Goal: Information Seeking & Learning: Check status

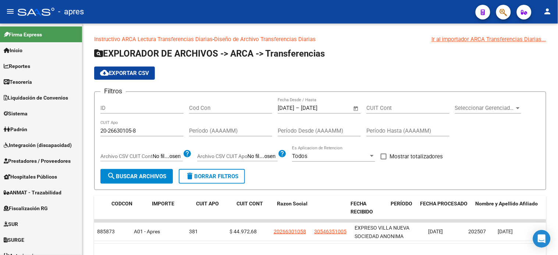
scroll to position [0, 78]
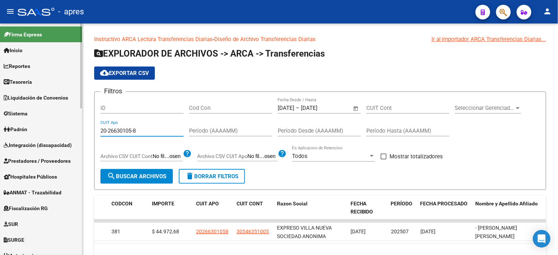
drag, startPoint x: 148, startPoint y: 134, endPoint x: 63, endPoint y: 133, distance: 85.0
click at [64, 133] on mat-sidenav-container "Firma Express Inicio Instructivos Contacto OS Reportes Tablero de Control Ingre…" at bounding box center [279, 140] width 558 height 232
click at [127, 178] on span "search Buscar Archivos" at bounding box center [136, 176] width 59 height 7
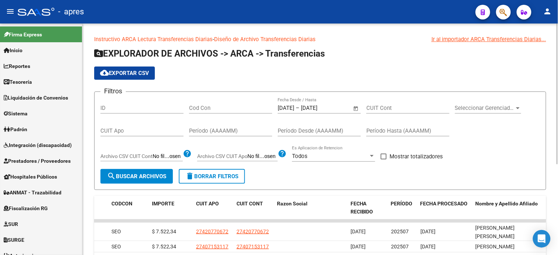
click at [143, 135] on div "CUIT Apo" at bounding box center [141, 129] width 83 height 16
click at [141, 131] on input "CUIT Apo" at bounding box center [141, 131] width 83 height 7
paste input "27-41172993-7"
click at [123, 177] on span "search Buscar Archivos" at bounding box center [136, 176] width 59 height 7
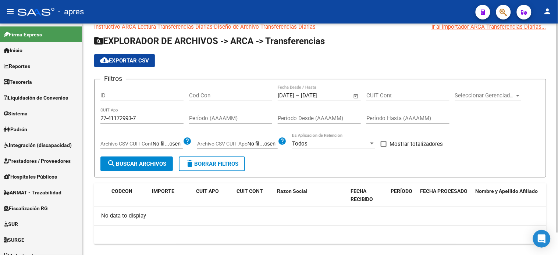
scroll to position [24, 0]
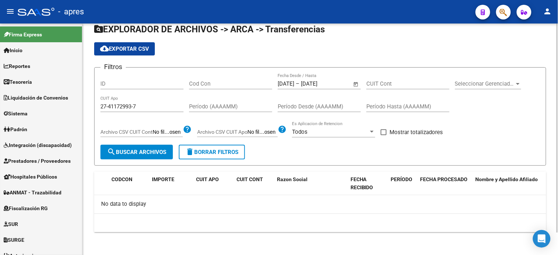
click at [148, 110] on div "27-41172993-7 CUIT Apo" at bounding box center [141, 104] width 83 height 16
drag, startPoint x: 148, startPoint y: 109, endPoint x: 147, endPoint y: 106, distance: 3.8
click at [148, 109] on input "27-41172993-7" at bounding box center [141, 106] width 83 height 7
click at [147, 106] on input "27-41172993-7" at bounding box center [141, 106] width 83 height 7
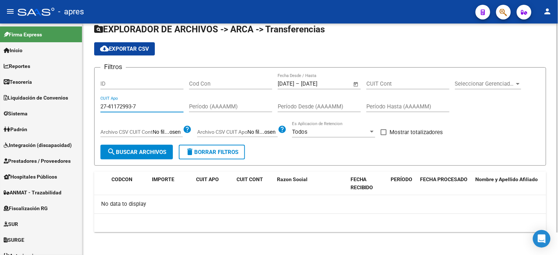
click at [146, 107] on input "27-41172993-7" at bounding box center [141, 106] width 83 height 7
paste input "33991506-2"
click at [153, 149] on span "search Buscar Archivos" at bounding box center [136, 152] width 59 height 7
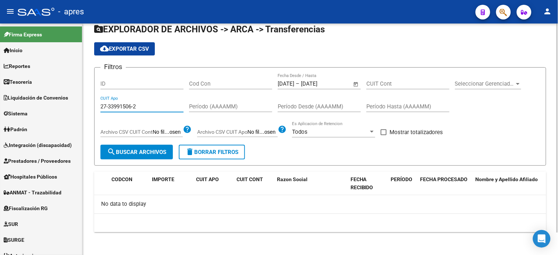
click at [134, 109] on input "27-33991506-2" at bounding box center [141, 106] width 83 height 7
click at [134, 108] on input "27-33991506-2" at bounding box center [141, 106] width 83 height 7
paste input
type input "27-33991506-2"
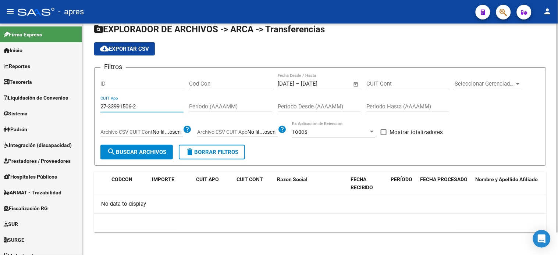
click at [138, 148] on button "search Buscar Archivos" at bounding box center [136, 152] width 72 height 15
click at [357, 83] on span "Open calendar" at bounding box center [356, 84] width 18 height 18
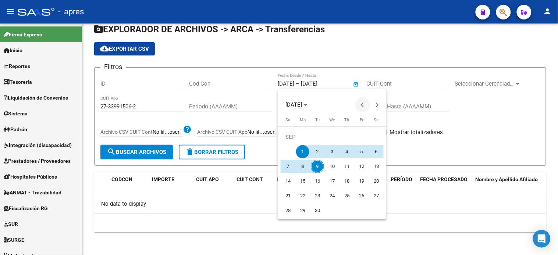
click at [361, 105] on span "Previous month" at bounding box center [362, 105] width 15 height 15
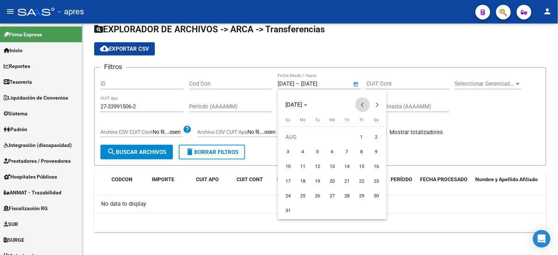
click at [361, 105] on span "Previous month" at bounding box center [362, 105] width 15 height 15
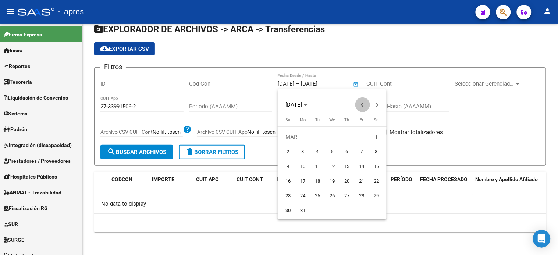
click at [361, 105] on span "Previous month" at bounding box center [362, 105] width 15 height 15
drag, startPoint x: 376, startPoint y: 107, endPoint x: 365, endPoint y: 110, distance: 11.6
click at [376, 107] on span "Next month" at bounding box center [377, 105] width 15 height 15
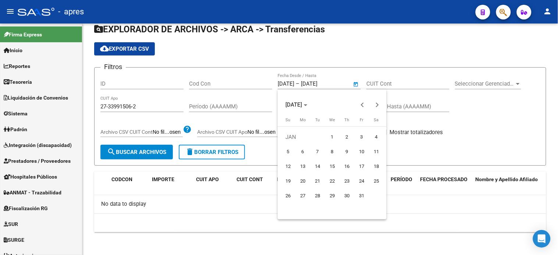
drag, startPoint x: 334, startPoint y: 137, endPoint x: 357, endPoint y: 115, distance: 31.2
click at [334, 137] on span "1" at bounding box center [332, 137] width 13 height 13
type input "01/01/2025"
click at [375, 105] on button "Next month" at bounding box center [377, 105] width 15 height 15
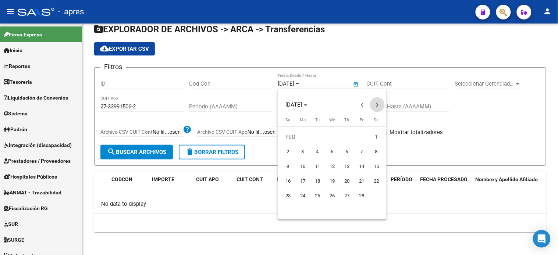
click at [375, 105] on button "Next month" at bounding box center [377, 105] width 15 height 15
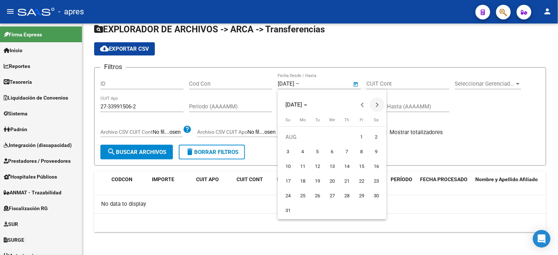
click at [375, 105] on button "Next month" at bounding box center [377, 105] width 15 height 15
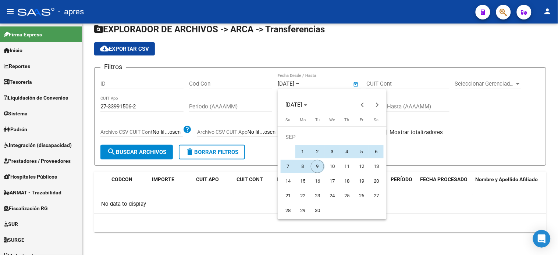
click at [317, 166] on span "9" at bounding box center [317, 166] width 13 height 13
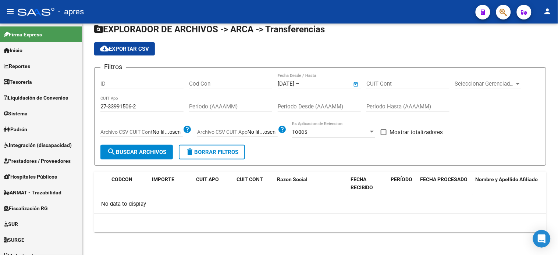
type input "09/09/2025"
click at [139, 157] on button "search Buscar Archivos" at bounding box center [136, 152] width 72 height 15
click at [146, 106] on input "27-33991506-2" at bounding box center [141, 106] width 83 height 7
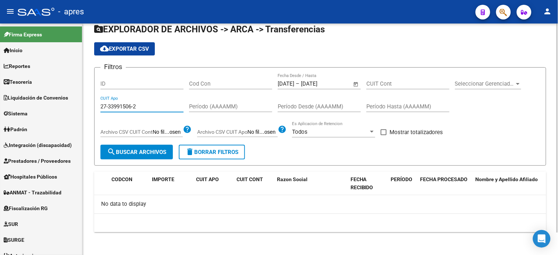
paste input "41172993-7"
click at [139, 155] on span "search Buscar Archivos" at bounding box center [136, 152] width 59 height 7
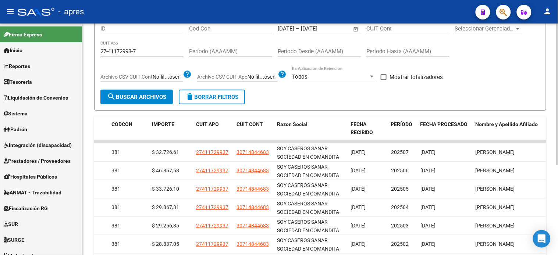
scroll to position [65, 0]
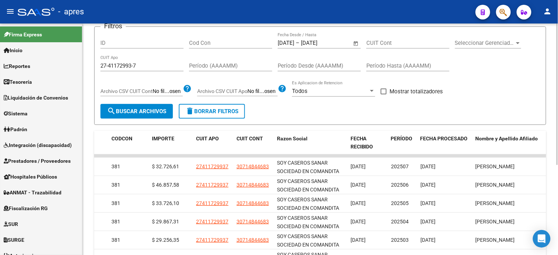
click at [128, 65] on input "27-41172993-7" at bounding box center [141, 66] width 83 height 7
paste input "32145019-4"
type input "27-32145019-4"
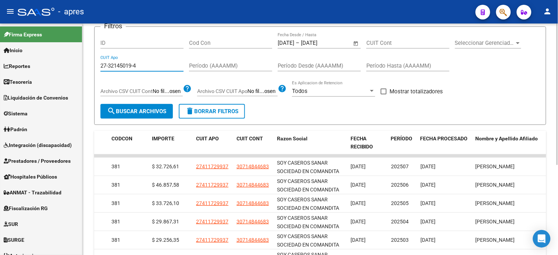
click at [126, 112] on span "search Buscar Archivos" at bounding box center [136, 111] width 59 height 7
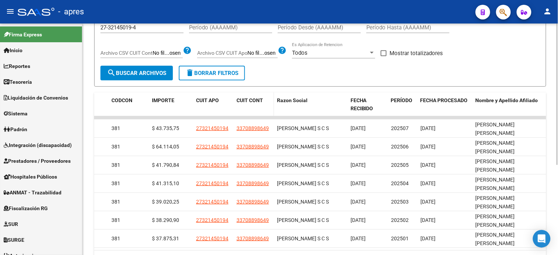
scroll to position [106, 0]
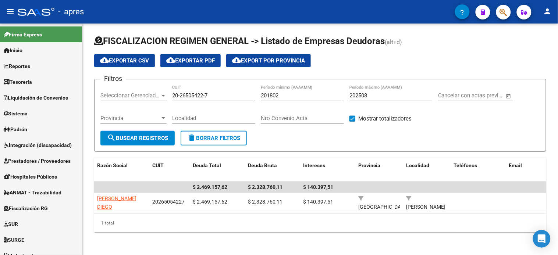
scroll to position [71, 0]
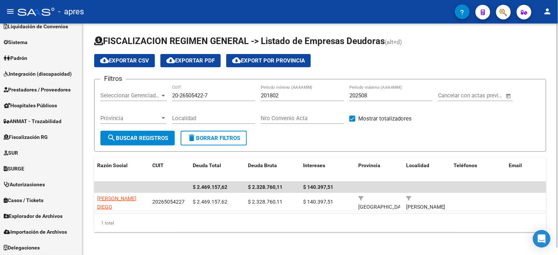
click at [209, 96] on input "20-26505422-7" at bounding box center [213, 95] width 83 height 7
click at [208, 96] on input "20-26505422-7" at bounding box center [213, 95] width 83 height 7
click at [113, 138] on mat-icon "search" at bounding box center [111, 138] width 9 height 9
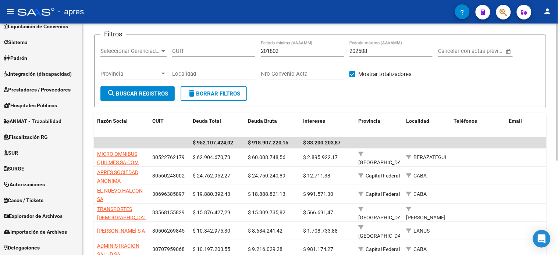
scroll to position [37, 0]
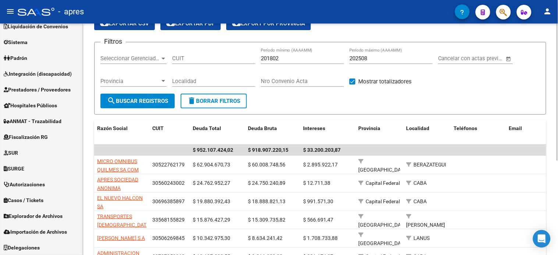
click at [155, 100] on span "search Buscar Registros" at bounding box center [137, 101] width 61 height 7
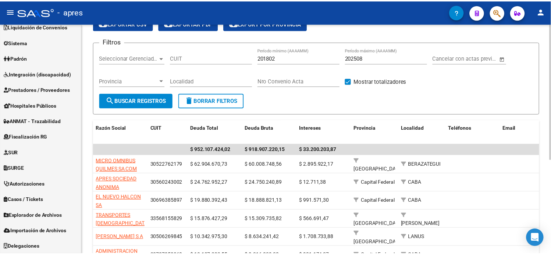
scroll to position [0, 0]
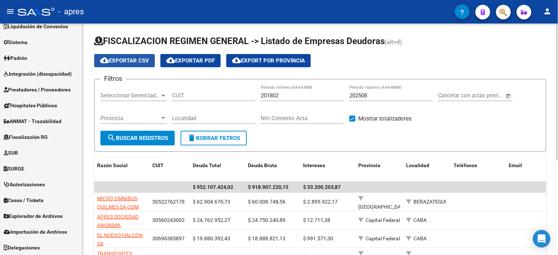
drag, startPoint x: 125, startPoint y: 59, endPoint x: 153, endPoint y: 72, distance: 30.8
click at [125, 59] on span "cloud_download Exportar CSV" at bounding box center [124, 60] width 49 height 7
click at [190, 97] on input "CUIT" at bounding box center [213, 95] width 83 height 7
paste input "30-71065609-2"
type input "30-71065609-2"
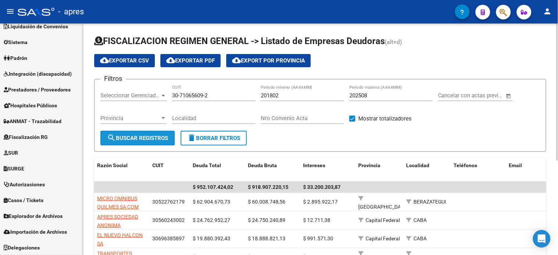
click at [153, 138] on span "search Buscar Registros" at bounding box center [137, 138] width 61 height 7
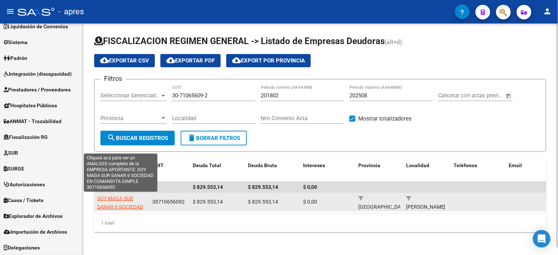
click at [119, 198] on span "SOY MAGA SUR SANAR 6 SOCIEDAD EN COMANDITA SIMPLE" at bounding box center [120, 211] width 46 height 31
type textarea "30710656092"
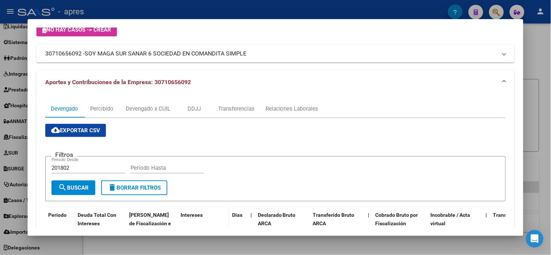
scroll to position [41, 0]
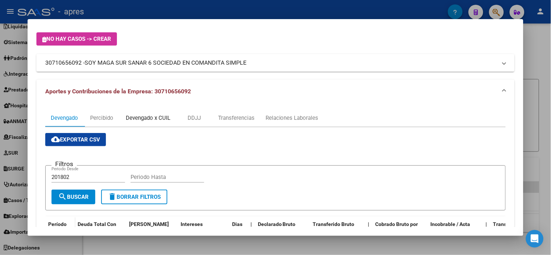
click at [162, 115] on div "Devengado x CUIL" at bounding box center [148, 118] width 45 height 8
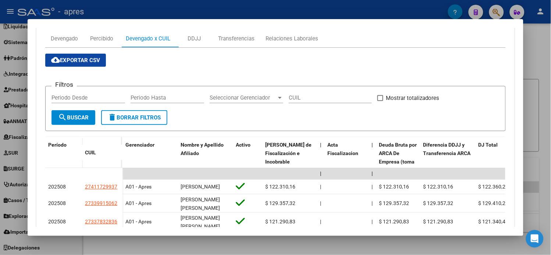
scroll to position [123, 0]
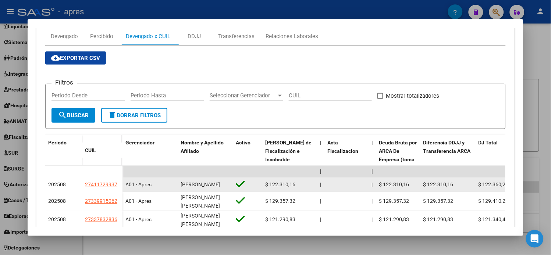
drag, startPoint x: 107, startPoint y: 185, endPoint x: 81, endPoint y: 185, distance: 25.4
click at [82, 185] on datatable-body-cell "27411729937" at bounding box center [102, 185] width 40 height 15
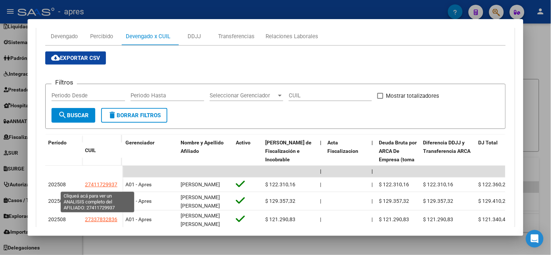
copy span "27411729937"
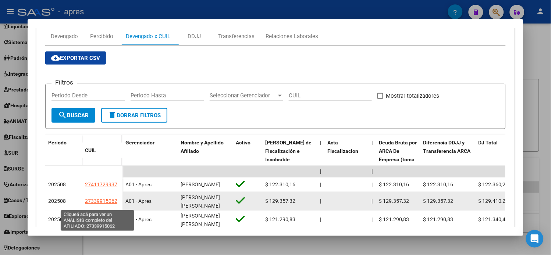
drag, startPoint x: 116, startPoint y: 205, endPoint x: 82, endPoint y: 205, distance: 33.9
click at [85, 205] on div "27339915062" at bounding box center [102, 201] width 35 height 8
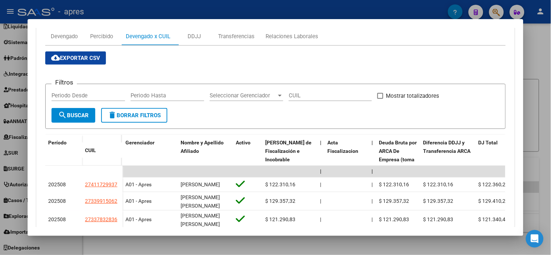
copy span "27339915062"
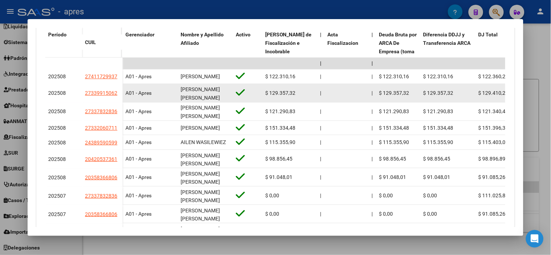
scroll to position [245, 0]
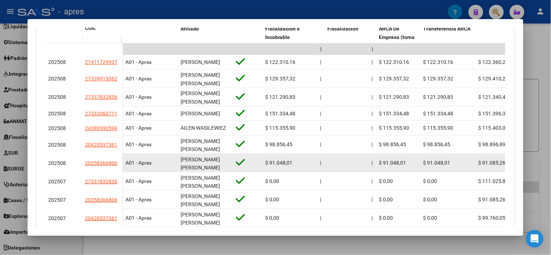
drag, startPoint x: 117, startPoint y: 167, endPoint x: 81, endPoint y: 169, distance: 35.4
click at [82, 169] on datatable-body-cell "20358366806" at bounding box center [102, 163] width 40 height 18
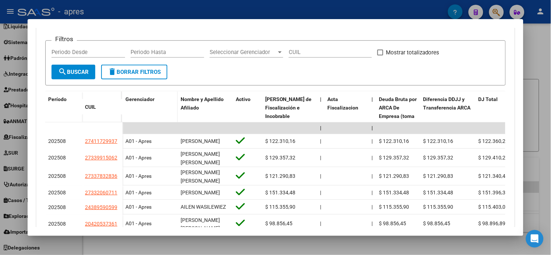
scroll to position [163, 0]
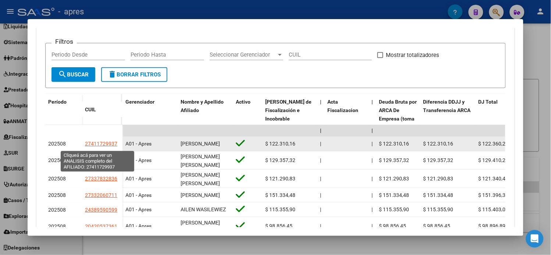
drag, startPoint x: 115, startPoint y: 148, endPoint x: 83, endPoint y: 145, distance: 32.6
click at [85, 145] on div "27411729937" at bounding box center [102, 144] width 35 height 8
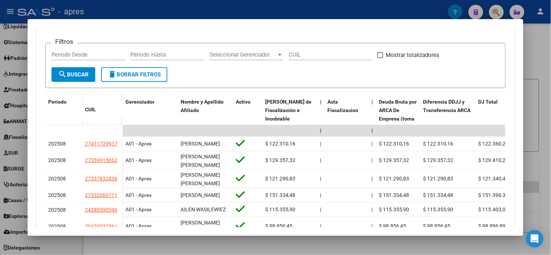
copy span "27411729937"
drag, startPoint x: 542, startPoint y: 45, endPoint x: 522, endPoint y: 70, distance: 32.0
click at [542, 45] on div at bounding box center [275, 127] width 551 height 255
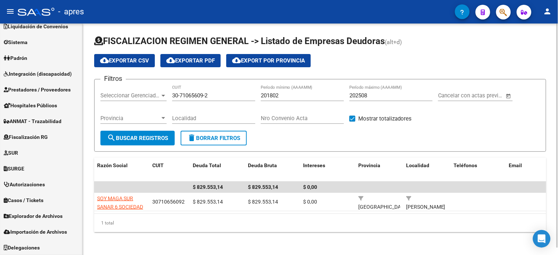
click at [183, 95] on input "30-71065609-2" at bounding box center [213, 95] width 83 height 7
paste input "30715582-5"
click at [191, 93] on input "30-30715582-5" at bounding box center [213, 95] width 83 height 7
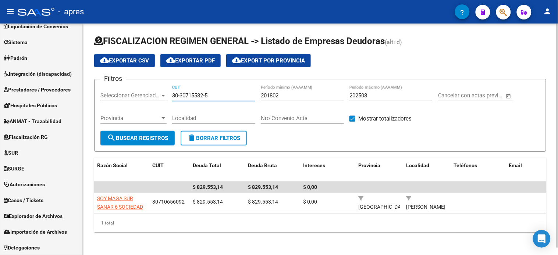
click at [191, 93] on input "30-30715582-5" at bounding box center [213, 95] width 83 height 7
paste input "71558254-2"
type input "30-71558254-2"
click at [159, 133] on button "search Buscar Registros" at bounding box center [137, 138] width 74 height 15
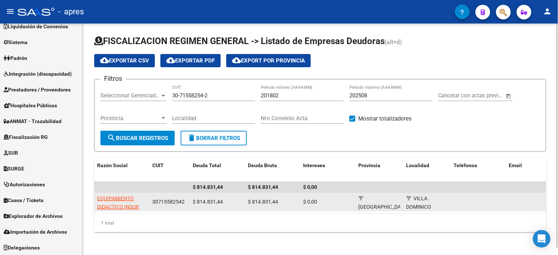
click at [122, 200] on span "EQUIPAMIENTO DIDACTICO INSUR S.A." at bounding box center [118, 207] width 42 height 23
type textarea "30715582542"
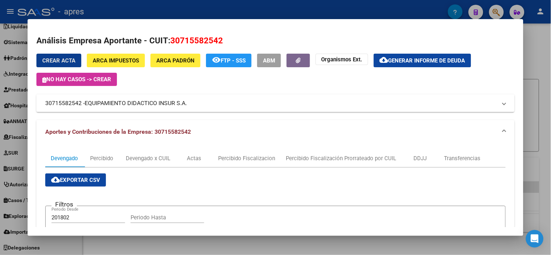
scroll to position [0, 0]
click at [546, 49] on div at bounding box center [275, 127] width 551 height 255
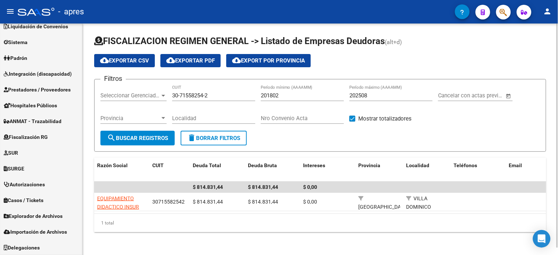
click at [192, 96] on input "30-71558254-2" at bounding box center [213, 95] width 83 height 7
paste input "61053636-7"
type input "30-61053636-7"
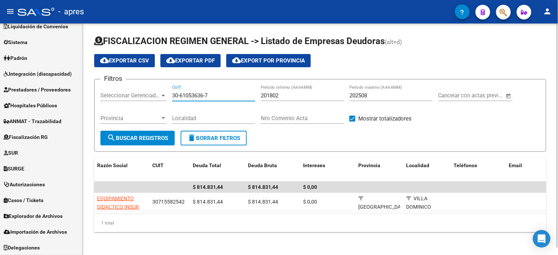
click at [147, 146] on form "Filtros Seleccionar Gerenciador Seleccionar Gerenciador 30-61053636-7 CUIT 2018…" at bounding box center [320, 115] width 452 height 73
click at [147, 141] on span "search Buscar Registros" at bounding box center [137, 138] width 61 height 7
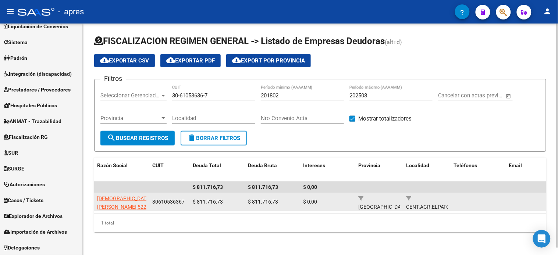
click at [116, 198] on span "[DEMOGRAPHIC_DATA][PERSON_NAME] 522 ENTRE 619Y 620" at bounding box center [124, 207] width 54 height 23
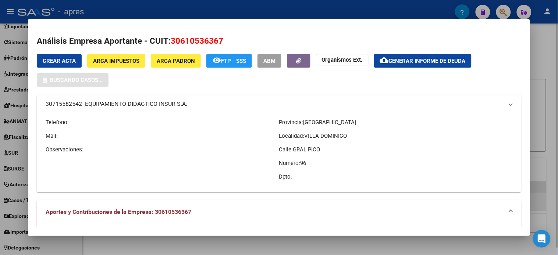
type textarea "30610536367"
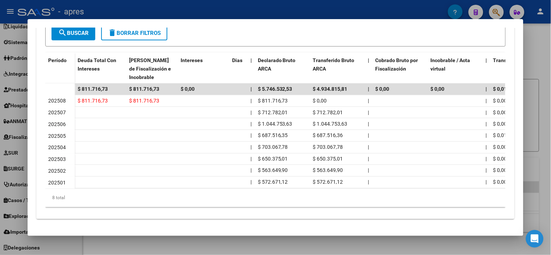
scroll to position [211, 0]
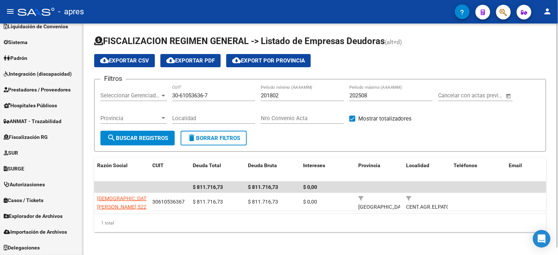
click at [191, 98] on input "30-61053636-7" at bounding box center [213, 95] width 83 height 7
drag, startPoint x: 191, startPoint y: 98, endPoint x: 188, endPoint y: 106, distance: 7.9
click at [191, 98] on input "30-61053636-7" at bounding box center [213, 95] width 83 height 7
paste input "71204399-3"
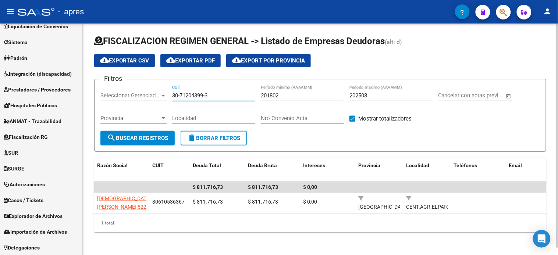
type input "30-71204399-3"
click at [164, 133] on button "search Buscar Registros" at bounding box center [137, 138] width 74 height 15
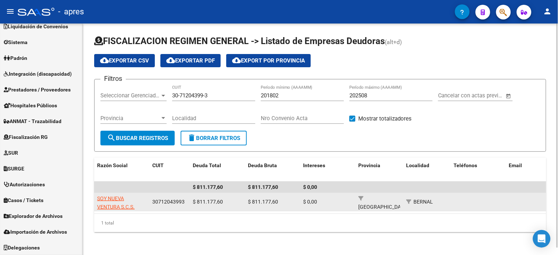
click at [117, 196] on span "SOY NUEVA VENTURA S.C.S." at bounding box center [116, 203] width 38 height 14
type textarea "30712043993"
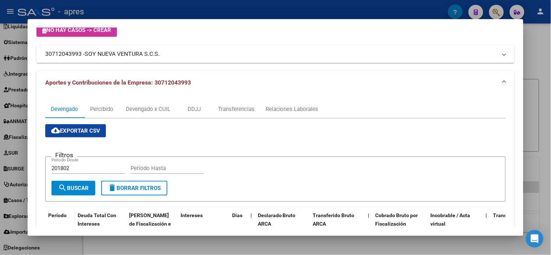
scroll to position [41, 0]
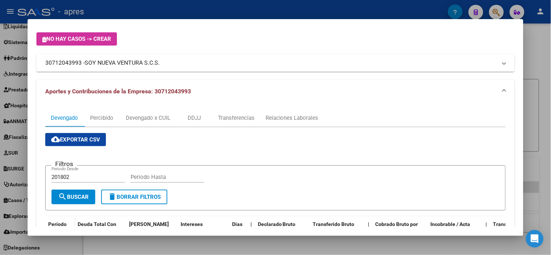
click at [544, 175] on div at bounding box center [275, 127] width 551 height 255
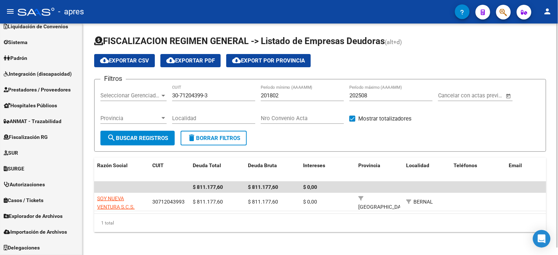
click at [191, 94] on input "30-71204399-3" at bounding box center [213, 95] width 83 height 7
paste input "3-70889864-9"
type input "33-70889864-9"
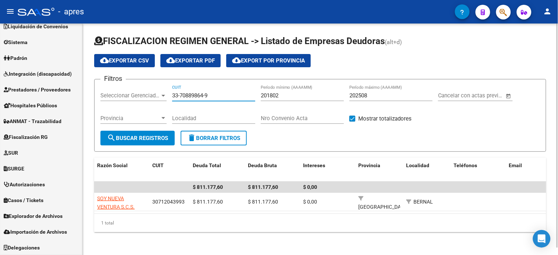
click at [162, 139] on span "search Buscar Registros" at bounding box center [137, 138] width 61 height 7
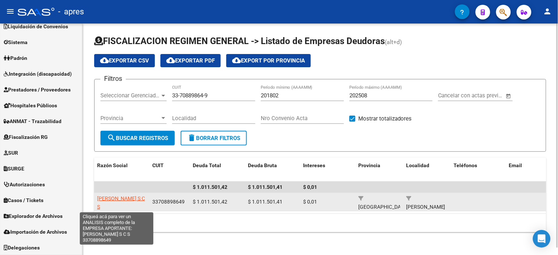
click at [113, 200] on span "[PERSON_NAME] S C S" at bounding box center [121, 203] width 48 height 14
type textarea "33708898649"
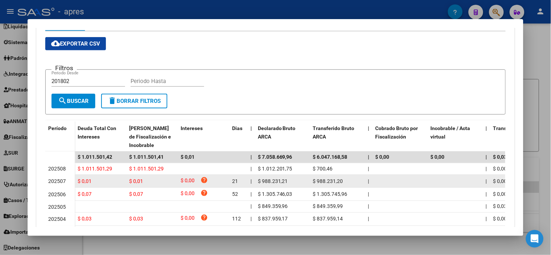
scroll to position [123, 0]
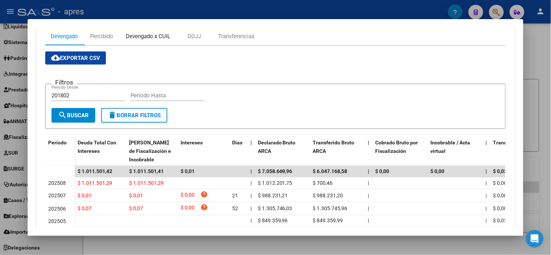
click at [131, 36] on div "Devengado x CUIL" at bounding box center [148, 36] width 45 height 8
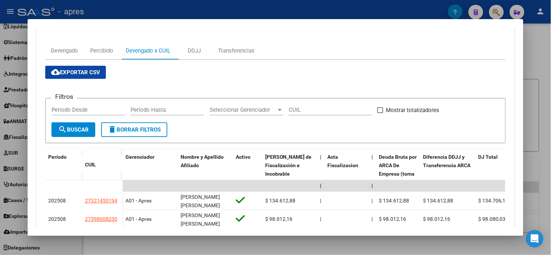
scroll to position [149, 0]
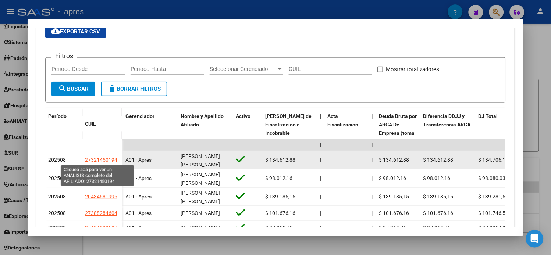
drag, startPoint x: 114, startPoint y: 161, endPoint x: 82, endPoint y: 159, distance: 32.0
click at [85, 159] on div "27321450194" at bounding box center [102, 160] width 35 height 8
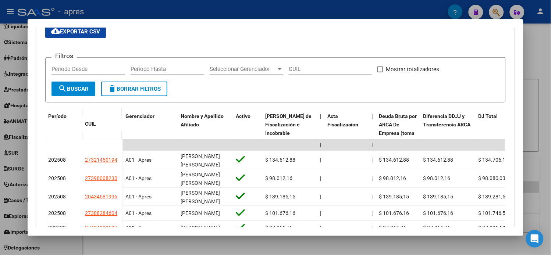
copy span "27321450194"
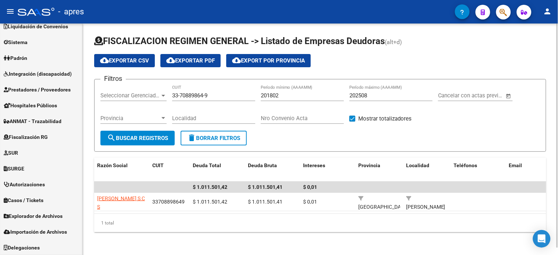
click at [207, 96] on input "33-70889864-9" at bounding box center [213, 95] width 83 height 7
paste input "0-71444321-2"
type input "30-71444321-2"
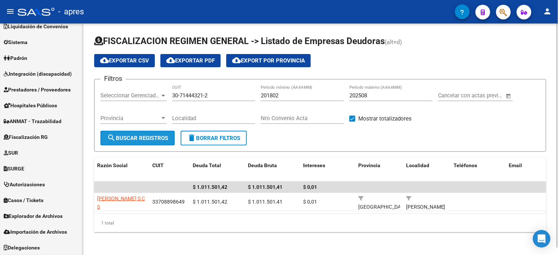
click at [154, 140] on span "search Buscar Registros" at bounding box center [137, 138] width 61 height 7
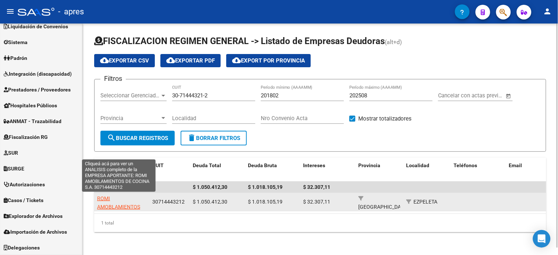
click at [117, 206] on span "ROMI AMOBLAMIENTOS DE COCINA S.A." at bounding box center [118, 207] width 43 height 23
type textarea "30714443212"
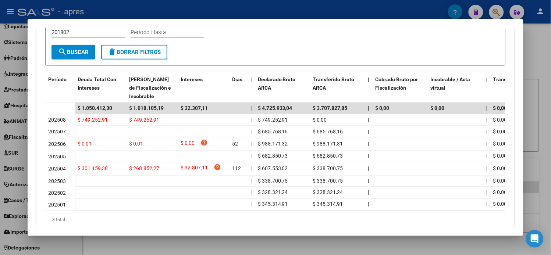
scroll to position [190, 0]
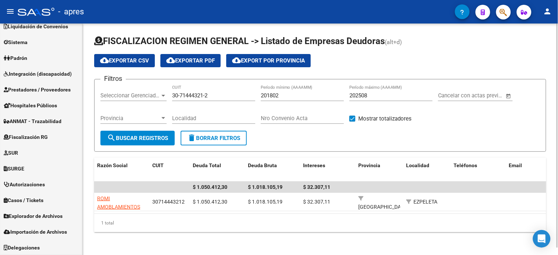
click at [175, 96] on input "30-71444321-2" at bounding box center [213, 95] width 83 height 7
paste input "57672171-0"
type input "30-57672171-0"
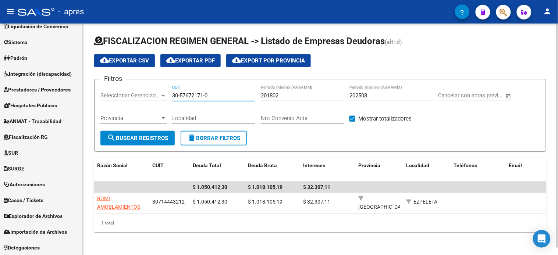
click at [156, 137] on span "search Buscar Registros" at bounding box center [137, 138] width 61 height 7
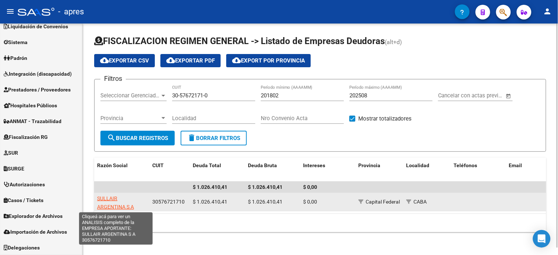
click at [118, 208] on span "SULLAIR ARGENTINA S A" at bounding box center [115, 203] width 37 height 14
type textarea "30576721710"
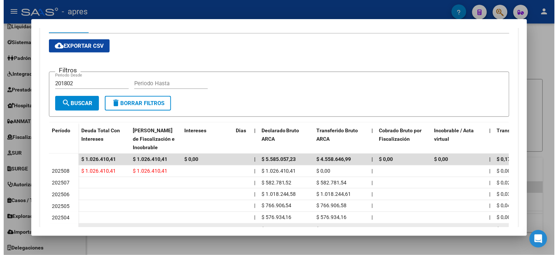
scroll to position [163, 0]
